Goal: Task Accomplishment & Management: Use online tool/utility

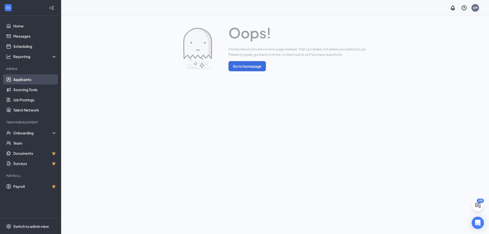
click at [27, 78] on link "Applicants" at bounding box center [35, 79] width 44 height 10
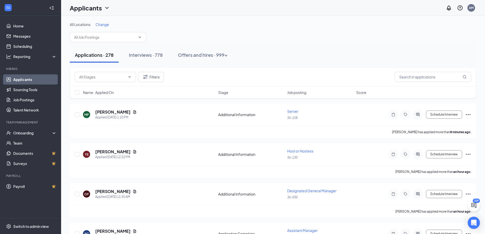
click at [305, 93] on span "Job posting" at bounding box center [296, 92] width 19 height 5
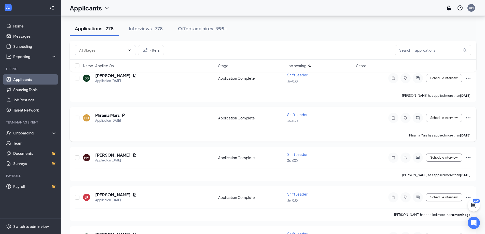
scroll to position [229, 0]
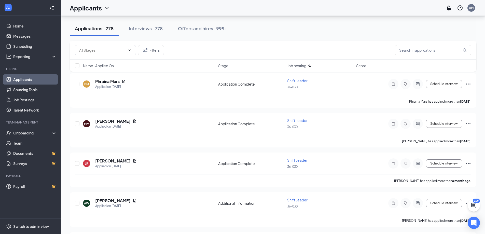
click at [304, 65] on span "Job posting" at bounding box center [296, 65] width 19 height 5
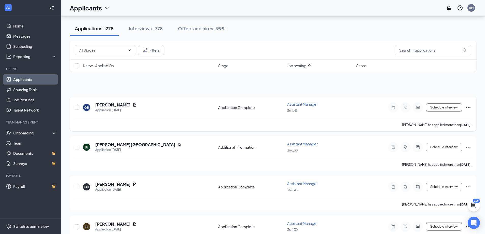
scroll to position [0, 0]
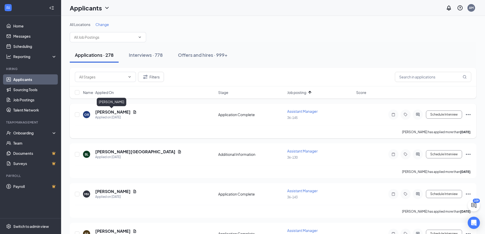
click at [109, 114] on h5 "[PERSON_NAME]" at bounding box center [112, 112] width 35 height 6
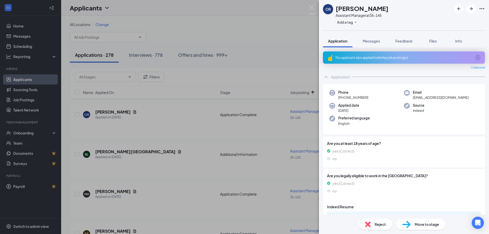
click at [149, 124] on div "OR [PERSON_NAME] Assistant Manager at 36-145 Add a tag Application Messages Fee…" at bounding box center [244, 117] width 489 height 234
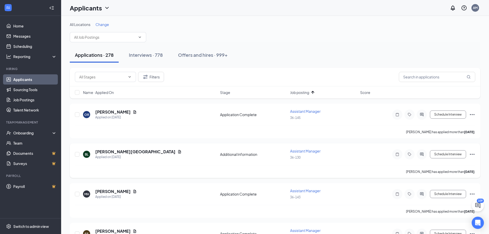
click at [124, 151] on h5 "[PERSON_NAME][GEOGRAPHIC_DATA]" at bounding box center [135, 152] width 80 height 6
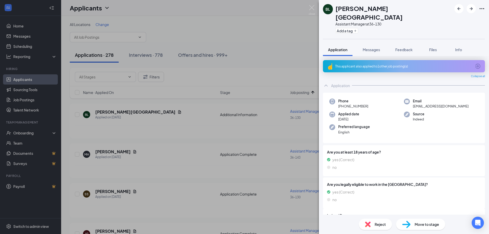
click at [187, 162] on div "[PERSON_NAME][GEOGRAPHIC_DATA] Assistant Manager at 36-130 Add a tag Applicatio…" at bounding box center [244, 117] width 489 height 234
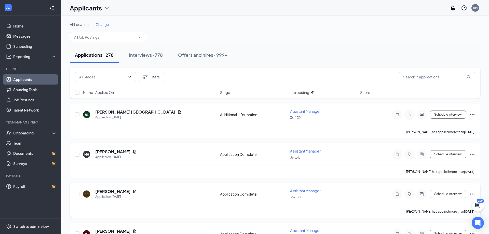
click at [117, 191] on h5 "[PERSON_NAME]" at bounding box center [112, 192] width 35 height 6
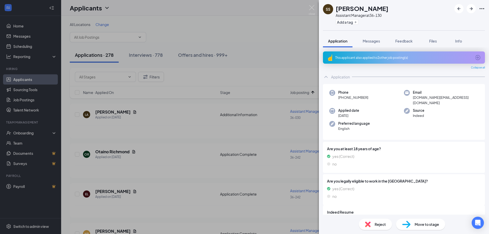
click at [294, 51] on div "SS [PERSON_NAME] Assistant Manager at 36-130 Add a tag Application Messages Fee…" at bounding box center [244, 117] width 489 height 234
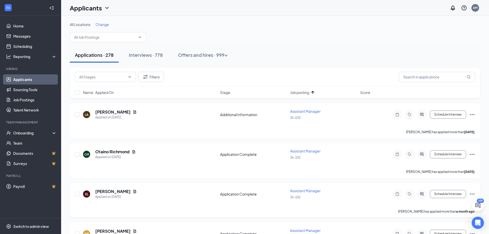
click at [118, 192] on h5 "[PERSON_NAME]" at bounding box center [112, 192] width 35 height 6
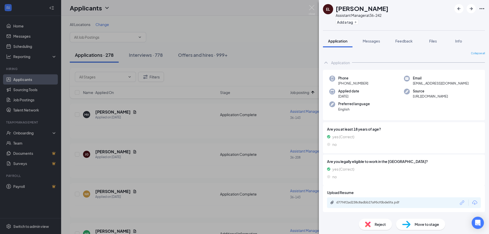
click at [174, 132] on div "EL [PERSON_NAME] Assistant Manager at 36-242 Add a tag Application Messages Fee…" at bounding box center [244, 117] width 489 height 234
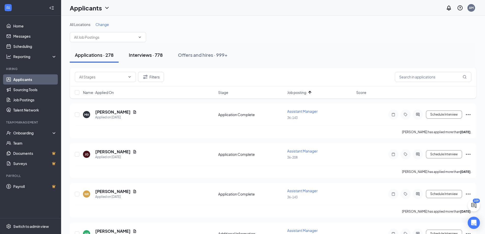
click at [146, 55] on div "Interviews · 778" at bounding box center [146, 55] width 34 height 6
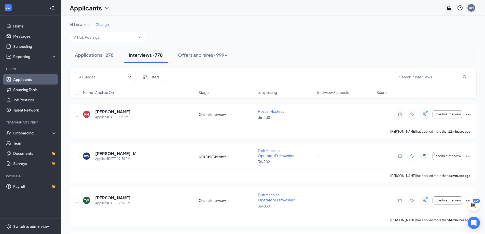
click at [274, 94] on span "Job posting" at bounding box center [267, 92] width 19 height 5
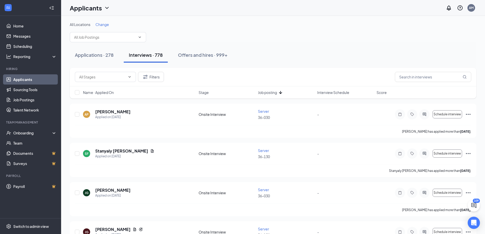
click at [283, 93] on icon "ArrowDown" at bounding box center [281, 92] width 6 height 6
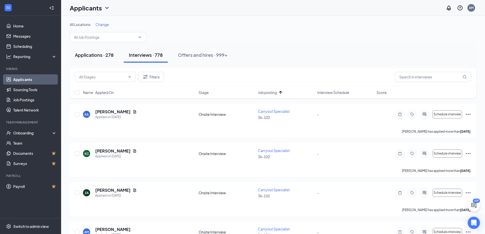
click at [100, 56] on div "Applications · 278" at bounding box center [94, 55] width 39 height 6
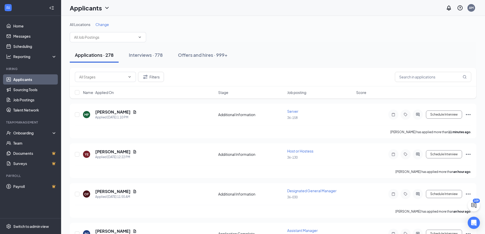
click at [309, 91] on div "Job posting" at bounding box center [320, 92] width 66 height 5
click at [298, 93] on span "Job posting" at bounding box center [296, 92] width 19 height 5
click at [312, 93] on icon "ArrowDown" at bounding box center [310, 92] width 6 height 6
click at [110, 112] on h5 "[PERSON_NAME]" at bounding box center [112, 112] width 35 height 6
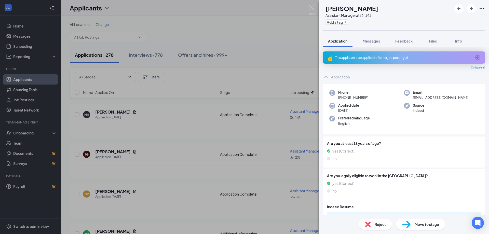
click at [274, 39] on div "MH [PERSON_NAME] Assistant Manager at 36-143 Add a tag Application Messages Fee…" at bounding box center [244, 117] width 489 height 234
click at [312, 9] on div "Applicants AM" at bounding box center [275, 8] width 428 height 16
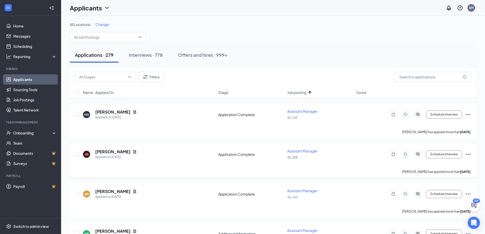
click at [112, 152] on h5 "[PERSON_NAME]" at bounding box center [112, 152] width 35 height 6
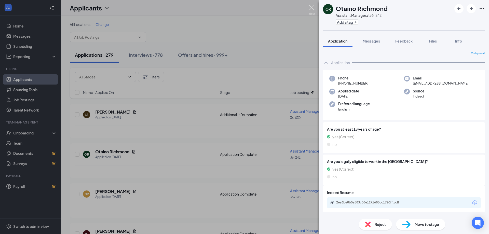
click at [311, 7] on img at bounding box center [312, 10] width 6 height 10
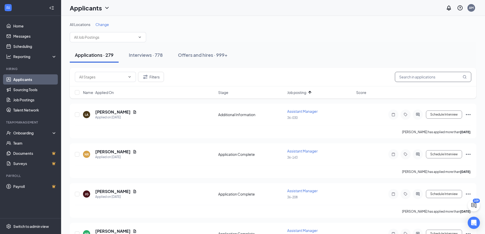
click at [438, 79] on input "text" at bounding box center [433, 77] width 76 height 10
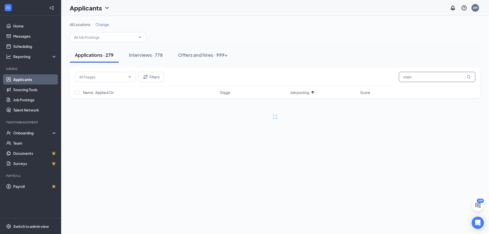
type input "otaino"
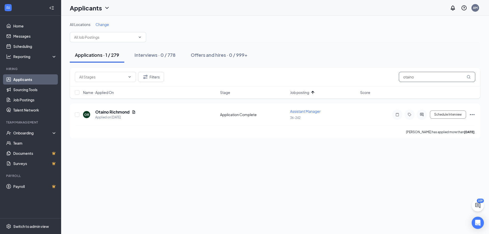
drag, startPoint x: 415, startPoint y: 80, endPoint x: 378, endPoint y: 78, distance: 36.7
click at [378, 78] on div "Filters otaino" at bounding box center [275, 77] width 400 height 10
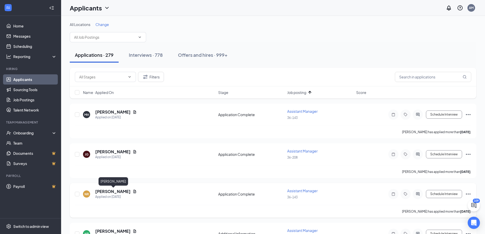
click at [112, 192] on h5 "[PERSON_NAME]" at bounding box center [112, 192] width 35 height 6
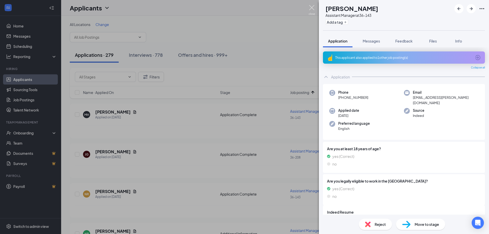
click at [315, 8] on img at bounding box center [312, 10] width 6 height 10
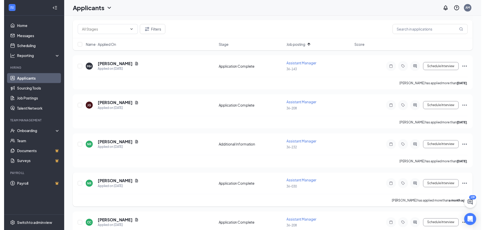
scroll to position [51, 0]
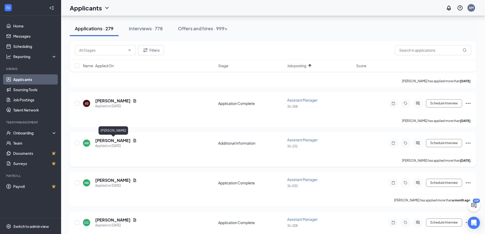
click at [117, 140] on h5 "[PERSON_NAME]" at bounding box center [112, 141] width 35 height 6
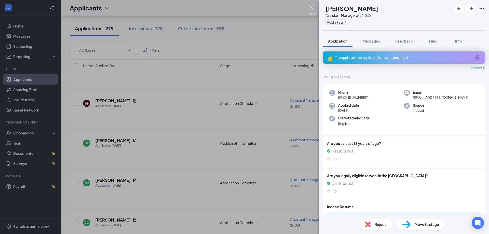
click at [313, 8] on img at bounding box center [312, 10] width 6 height 10
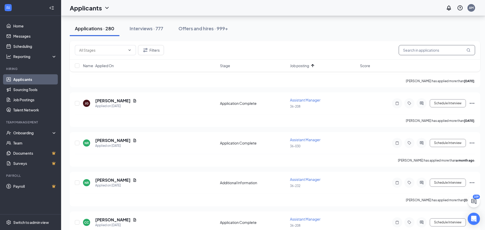
click at [428, 49] on input "text" at bounding box center [437, 50] width 76 height 10
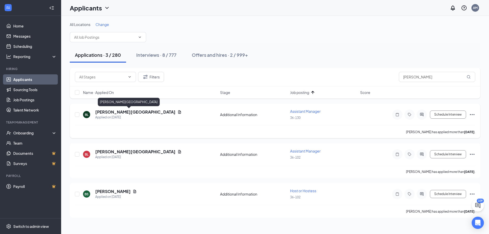
click at [116, 112] on h5 "[PERSON_NAME][GEOGRAPHIC_DATA]" at bounding box center [135, 112] width 80 height 6
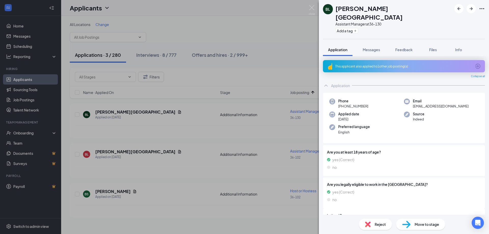
click at [293, 34] on div "[PERSON_NAME][GEOGRAPHIC_DATA] Assistant Manager at 36-130 Add a tag Applicatio…" at bounding box center [244, 117] width 489 height 234
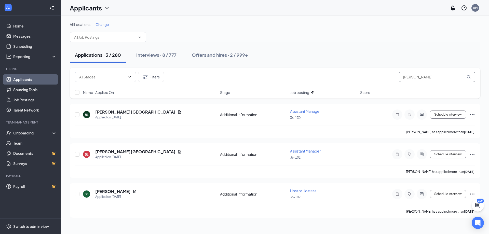
drag, startPoint x: 423, startPoint y: 79, endPoint x: 396, endPoint y: 77, distance: 26.8
click at [396, 77] on div "Filters [PERSON_NAME]" at bounding box center [275, 77] width 400 height 10
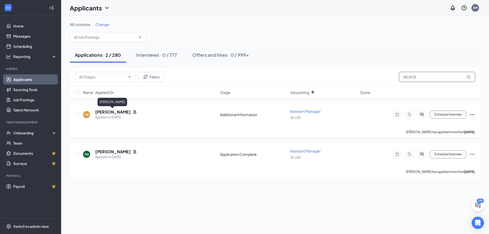
type input "tALAYIA"
click at [114, 112] on h5 "[PERSON_NAME]" at bounding box center [112, 112] width 35 height 6
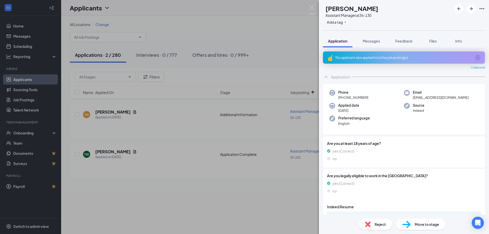
click at [114, 139] on div "TW [PERSON_NAME] Assistant Manager at 36-130 Add a tag Application Messages Fee…" at bounding box center [244, 117] width 489 height 234
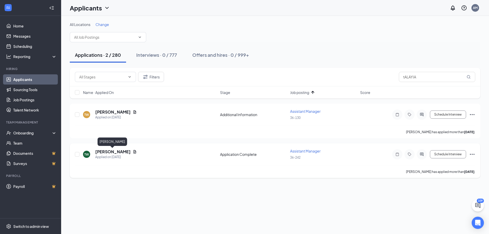
click at [110, 152] on h5 "[PERSON_NAME]" at bounding box center [112, 152] width 35 height 6
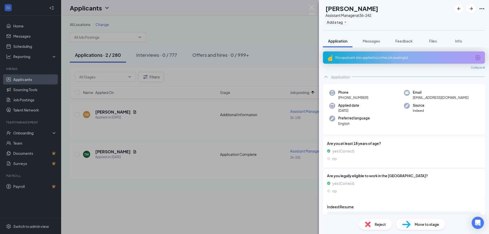
click at [196, 197] on div "TW [PERSON_NAME] Assistant Manager at 36-242 Add a tag Application Messages Fee…" at bounding box center [244, 117] width 489 height 234
